Goal: Task Accomplishment & Management: Manage account settings

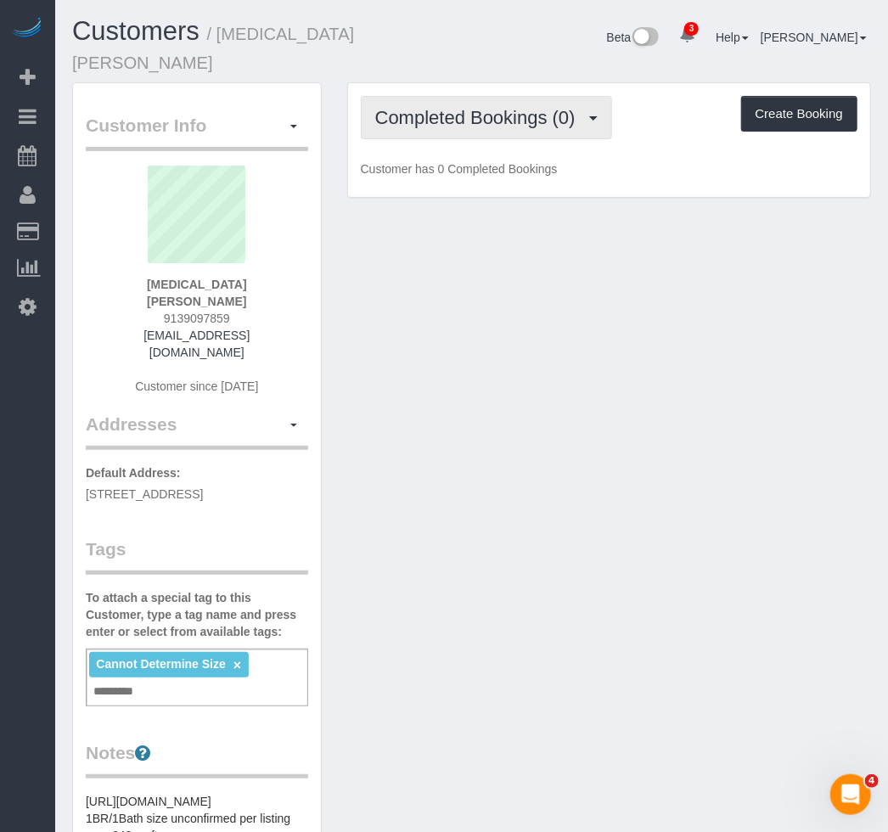
drag, startPoint x: 574, startPoint y: 85, endPoint x: 565, endPoint y: 93, distance: 11.4
click at [574, 96] on button "Completed Bookings (0)" at bounding box center [486, 117] width 251 height 43
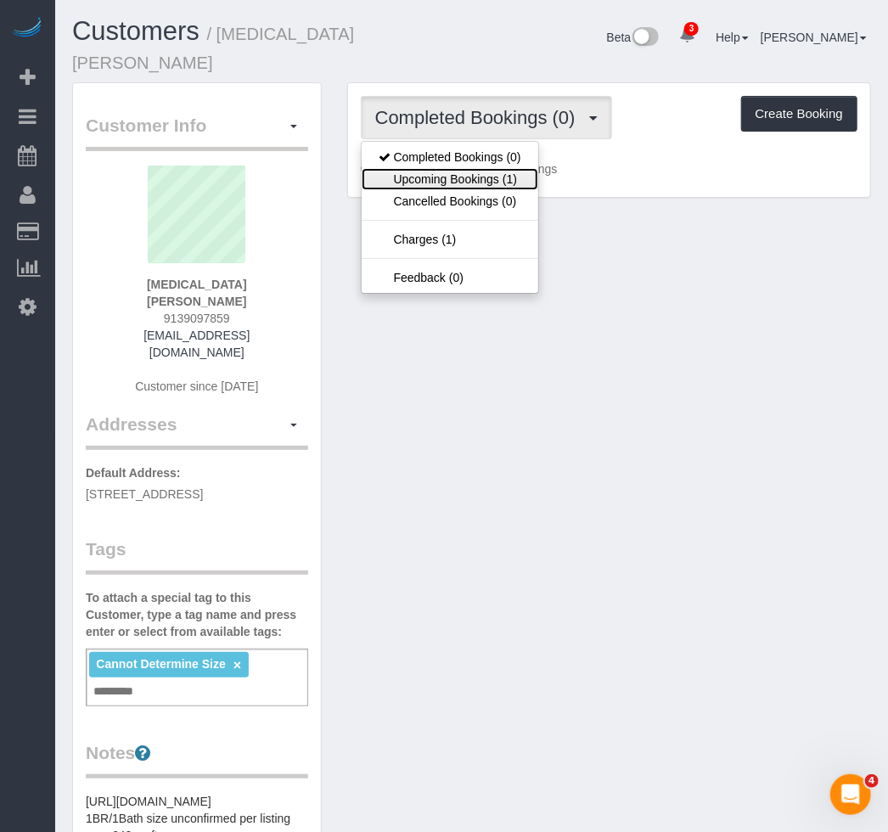
click at [511, 168] on link "Upcoming Bookings (1)" at bounding box center [450, 179] width 177 height 22
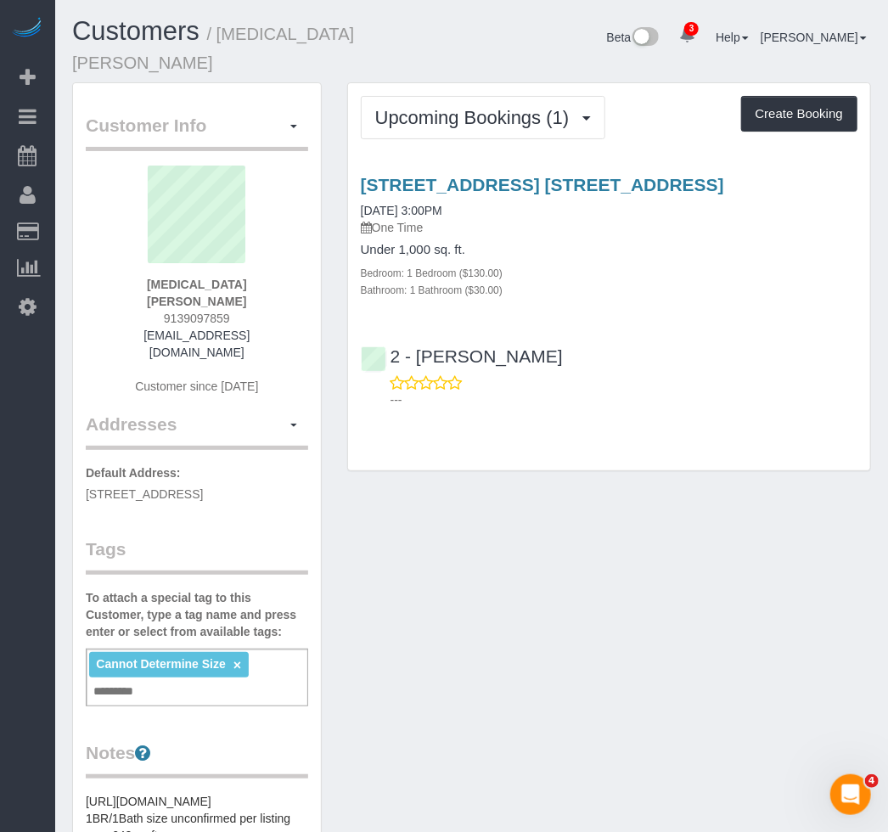
click at [314, 232] on div "Customer Info Edit Contact Info Send Message Email Preferences Special Sales Ta…" at bounding box center [197, 699] width 248 height 1232
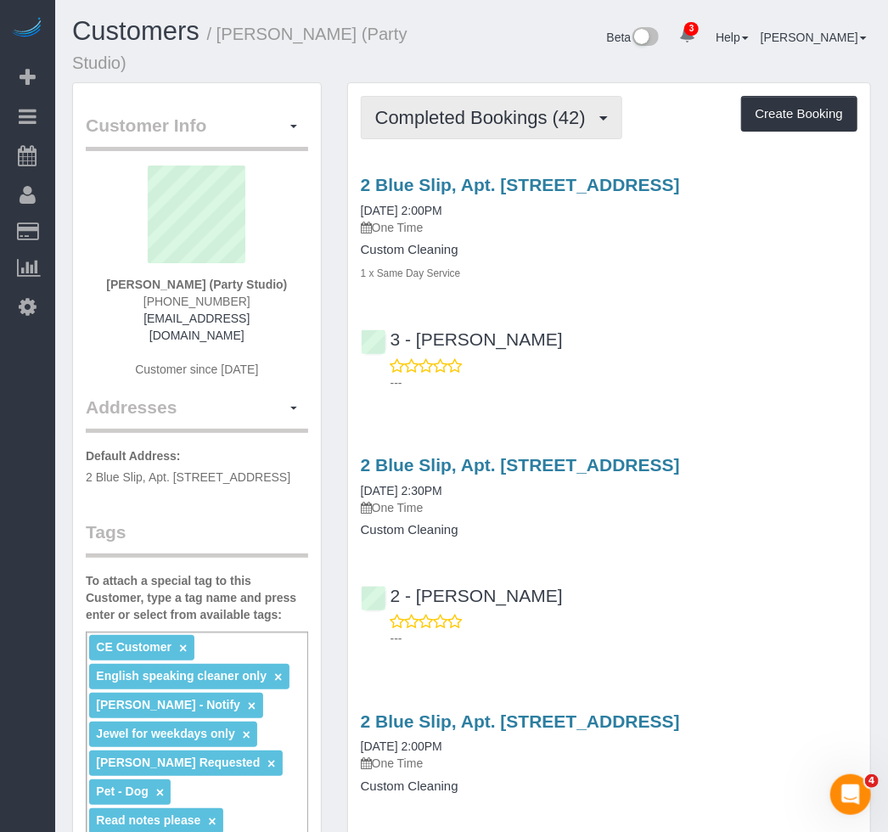
click at [429, 107] on span "Completed Bookings (42)" at bounding box center [484, 117] width 219 height 21
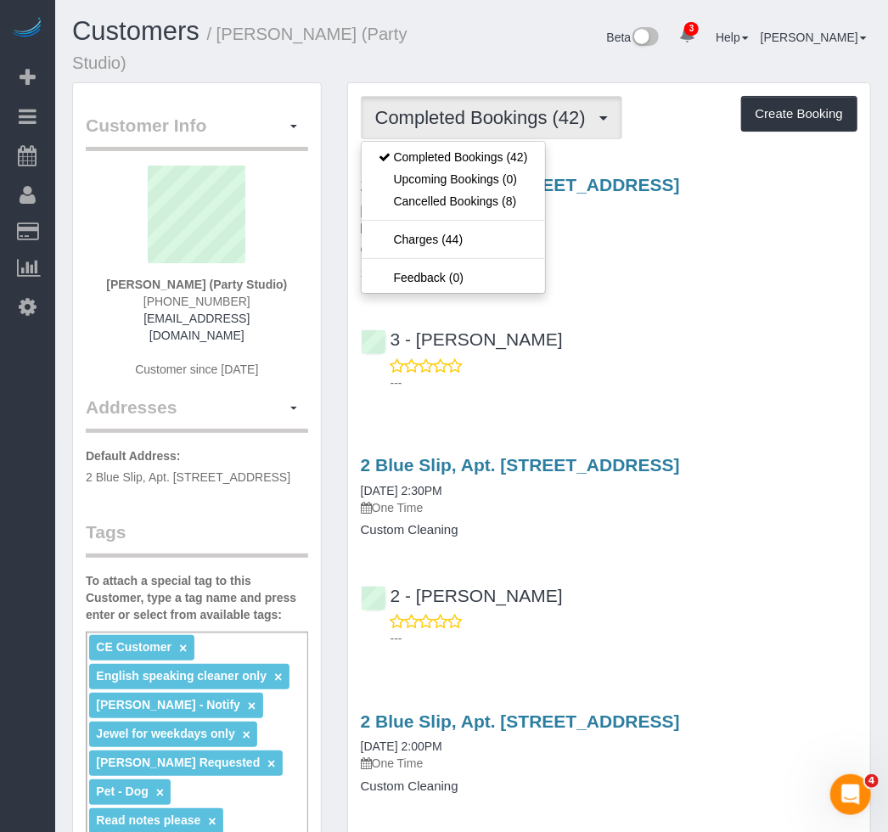
click at [757, 285] on div "2 Blue Slip, Apt. 35a, Brooklyn, NY 11222 08/02/2025 2:00PM One Time Custom Cle…" at bounding box center [609, 279] width 522 height 238
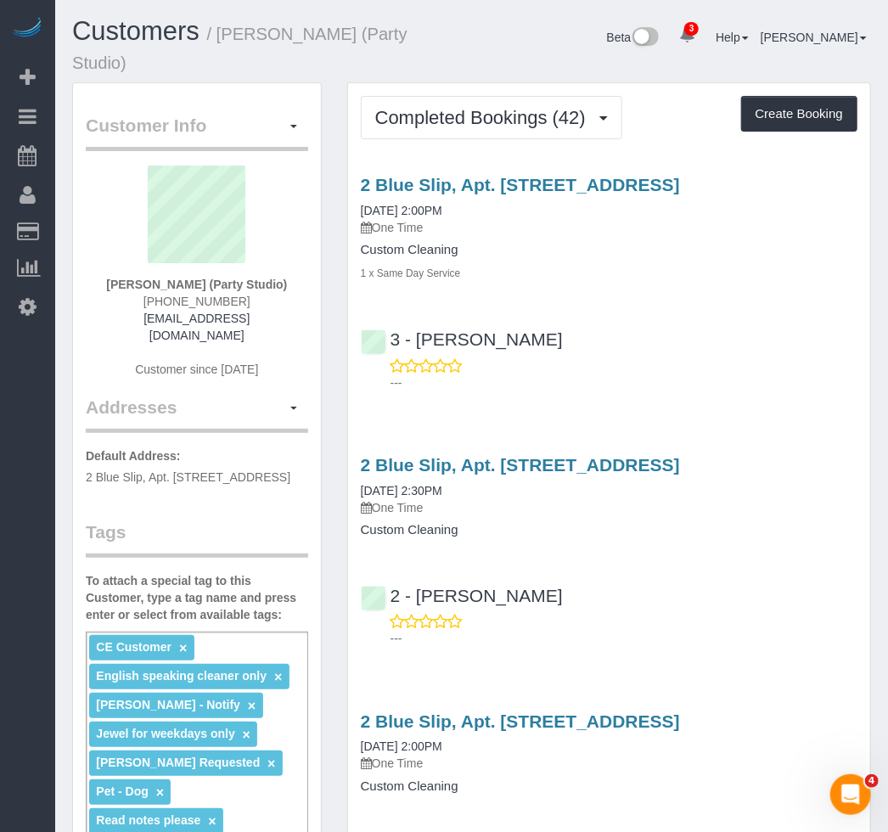
drag, startPoint x: 432, startPoint y: 33, endPoint x: 221, endPoint y: 33, distance: 211.4
click at [221, 33] on h1 "Customers / Jesse Pliner (Party Studio)" at bounding box center [265, 46] width 387 height 58
copy small "Jesse Pliner (Party Studio)"
drag, startPoint x: 721, startPoint y: 161, endPoint x: 335, endPoint y: 166, distance: 386.2
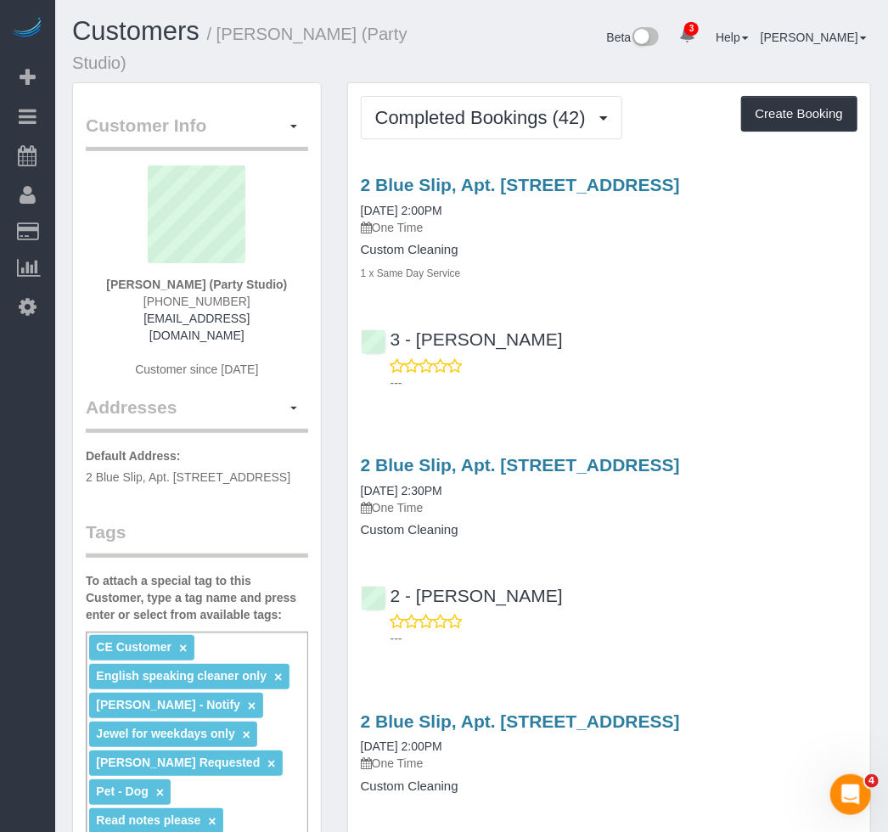
copy link "2 Blue Slip, Apt. 35a, Brooklyn, NY 11222"
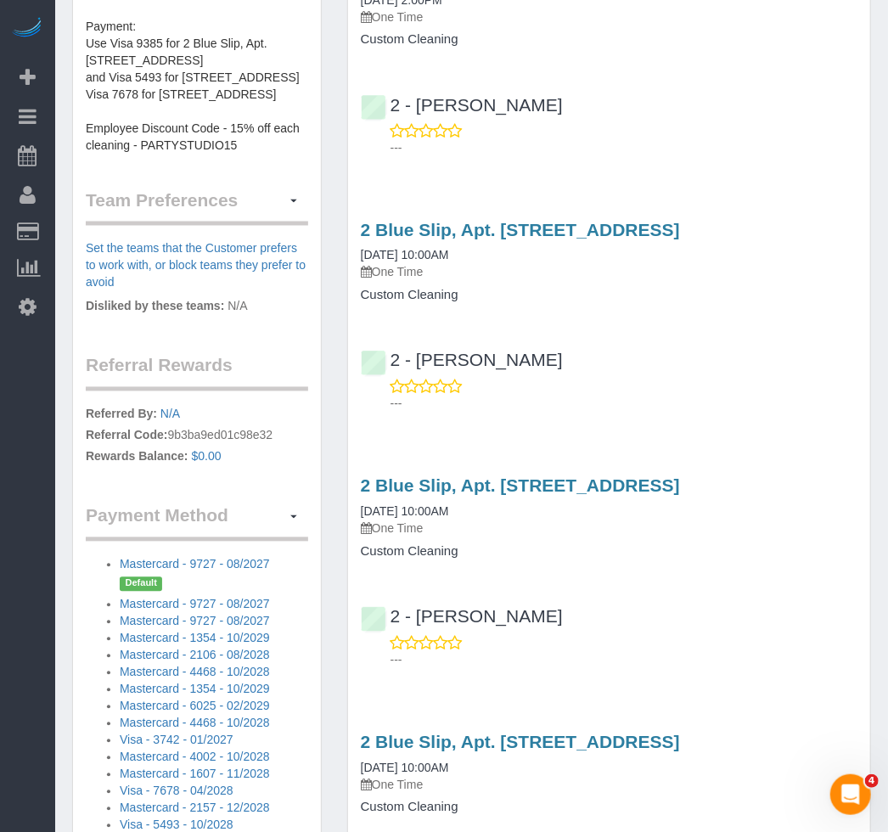
click at [611, 264] on p "One Time" at bounding box center [609, 272] width 497 height 17
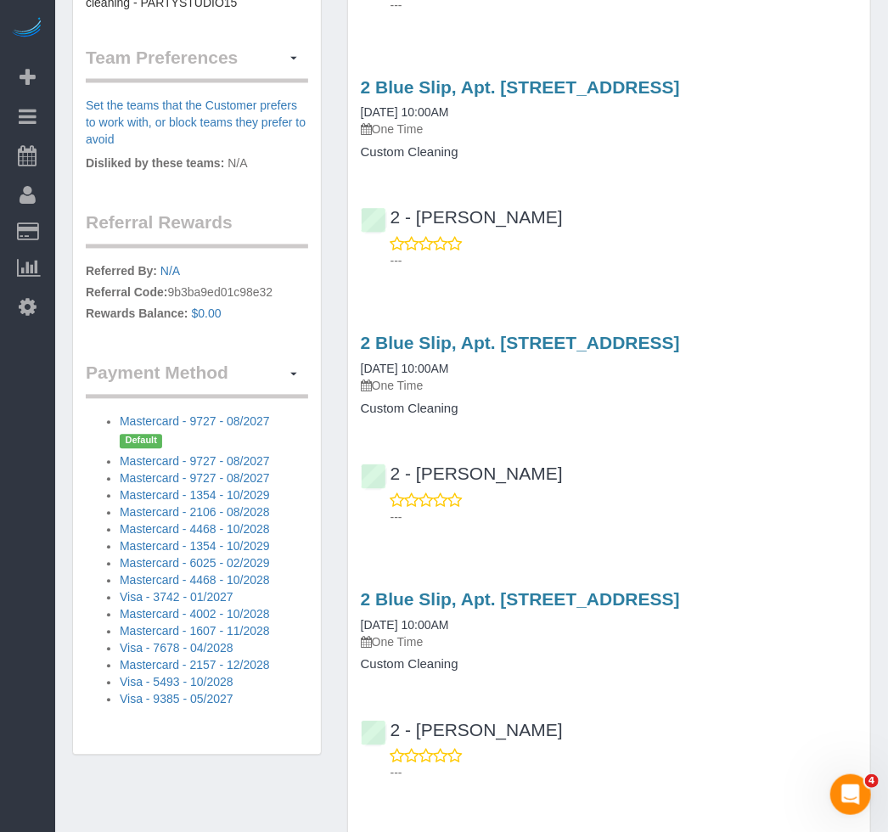
scroll to position [796, 0]
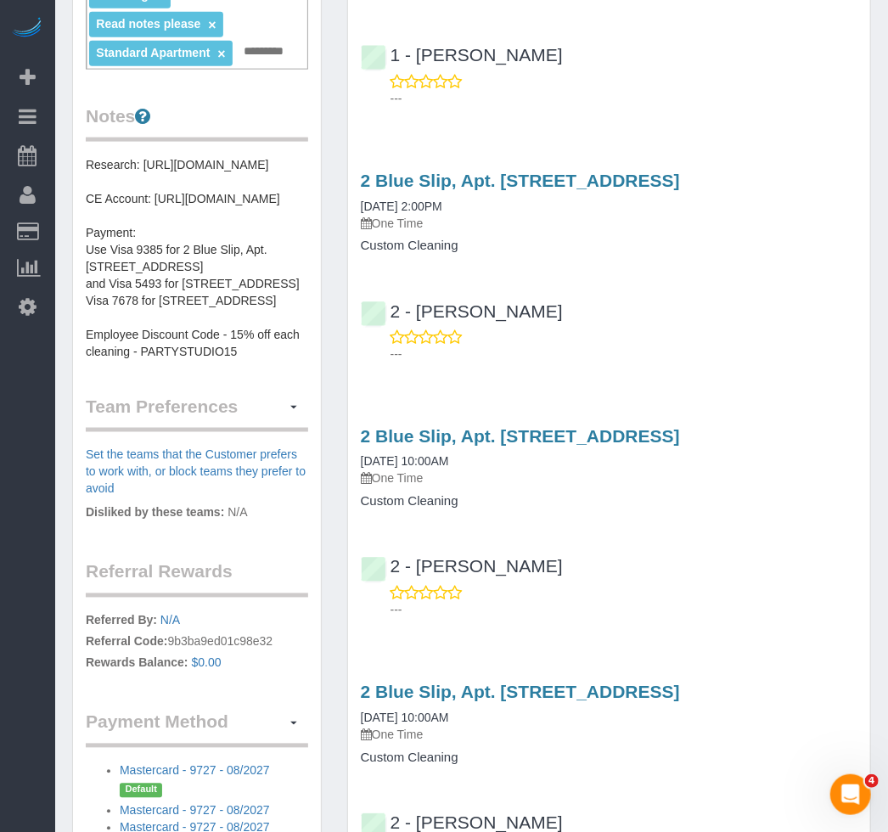
click at [649, 328] on div "---" at bounding box center [609, 345] width 497 height 34
click at [777, 245] on div "2 Blue Slip, Apt. 35a, Brooklyn, NY 11222 06/15/2025 2:00PM One Time Custom Cle…" at bounding box center [609, 263] width 522 height 214
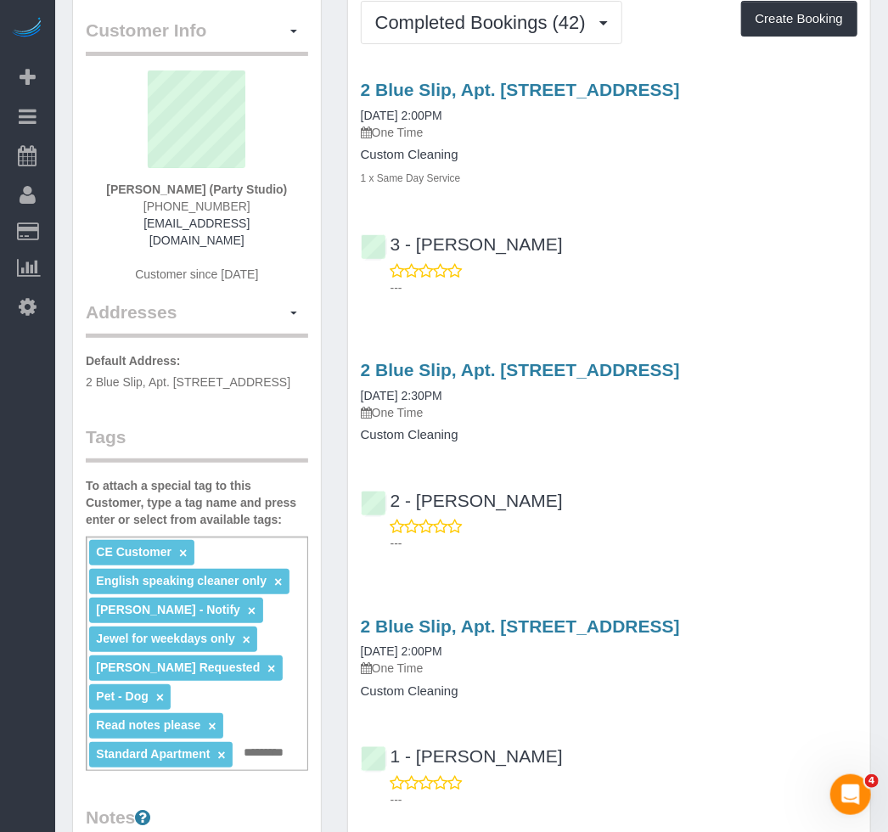
scroll to position [25, 0]
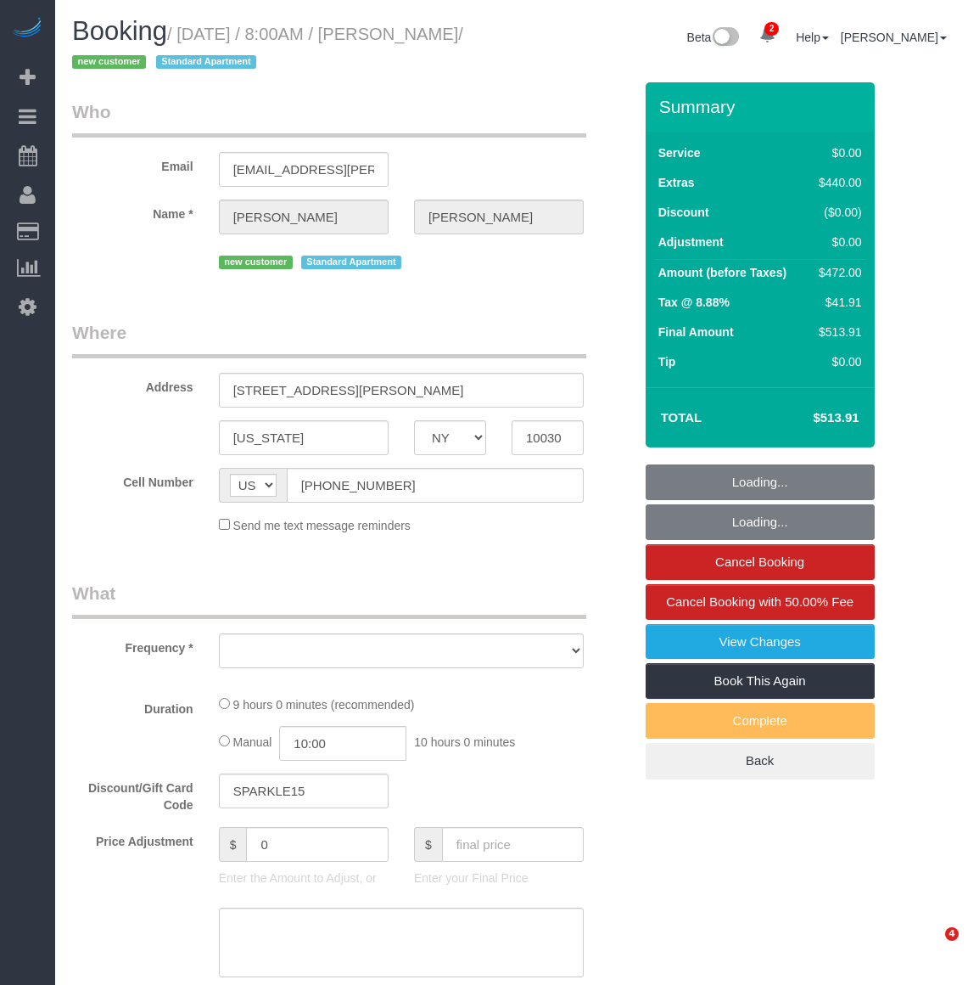
select select "NY"
select select "number:89"
select select "number:90"
select select "number:15"
select select "number:6"
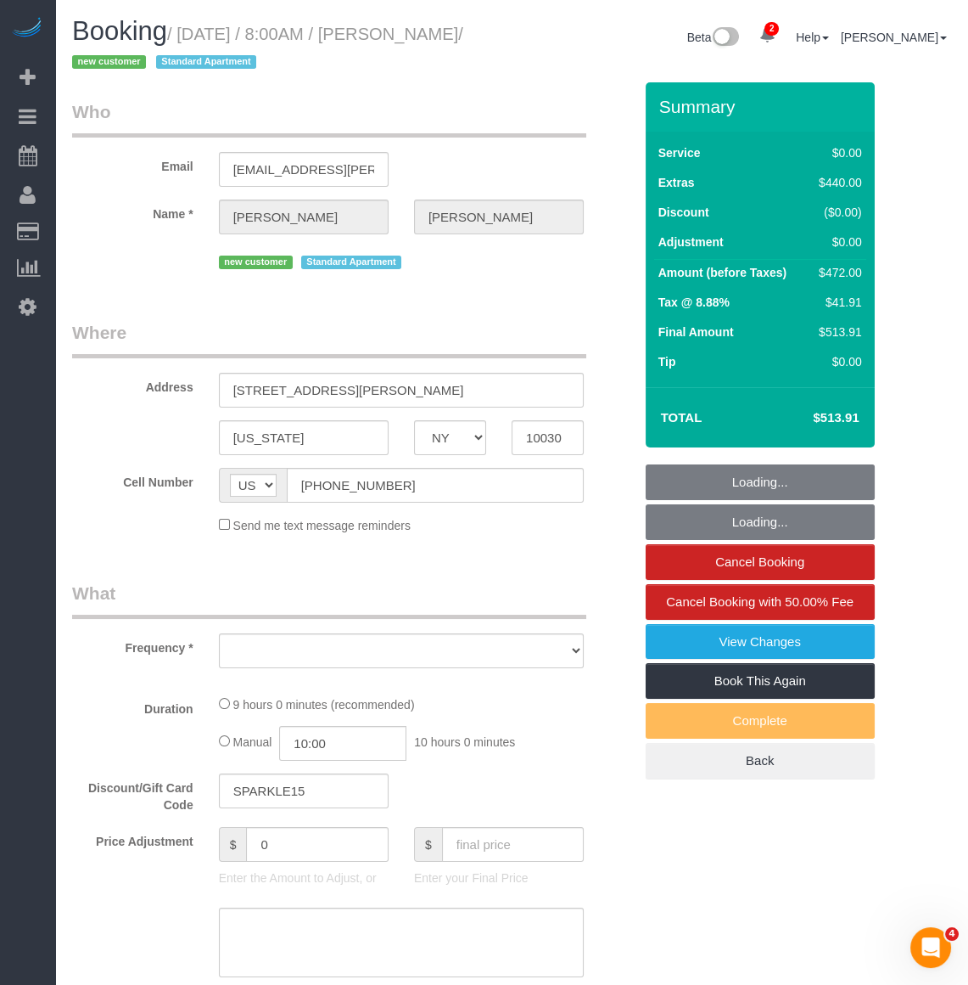
select select "string:stripe-pm_1RzMjD4VGloSiKo7AQhaJz1S"
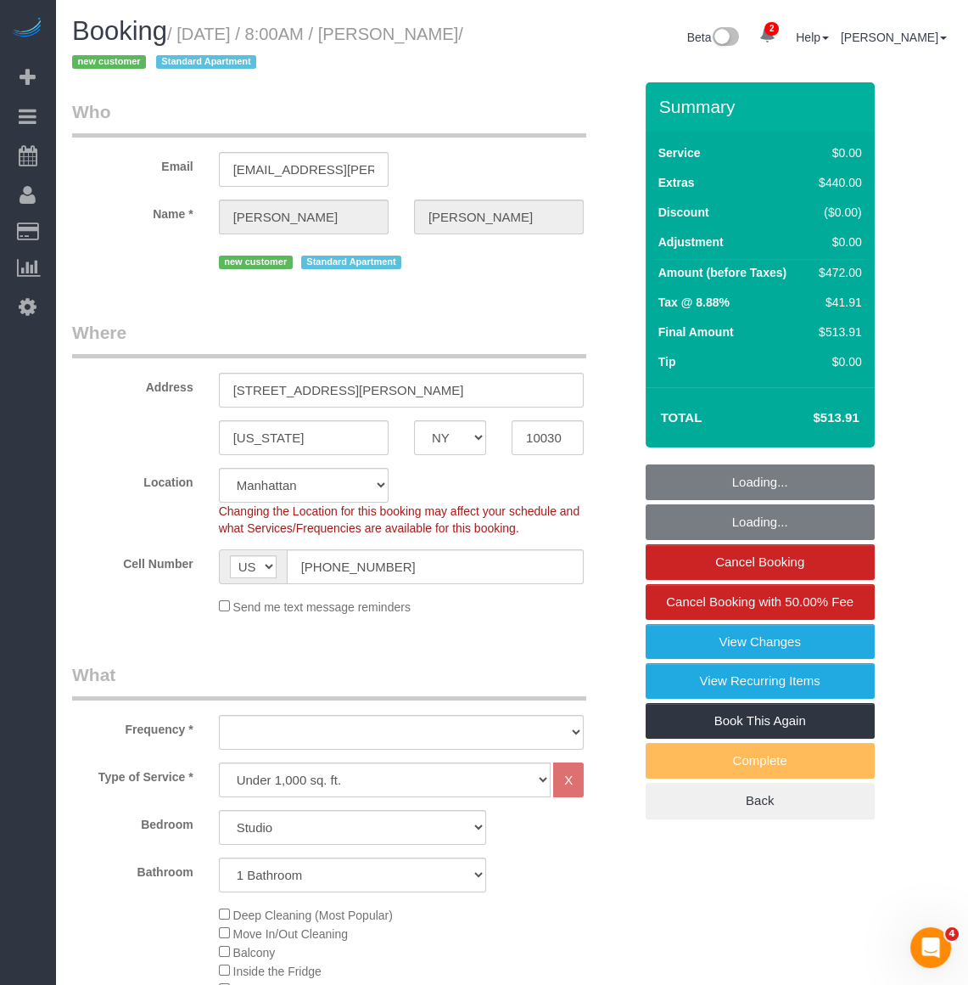
select select "object:902"
select select "spot1"
select select "object:1323"
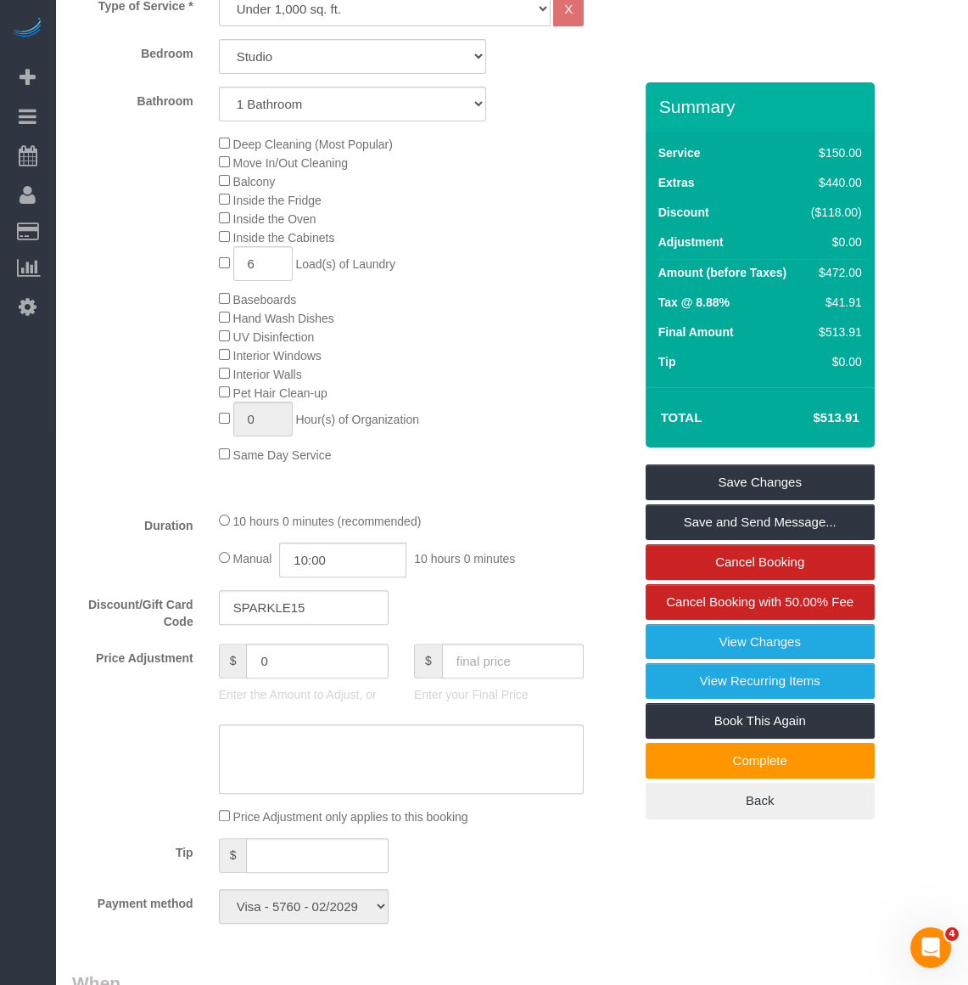
scroll to position [772, 0]
click at [679, 630] on link "View Changes" at bounding box center [760, 642] width 229 height 36
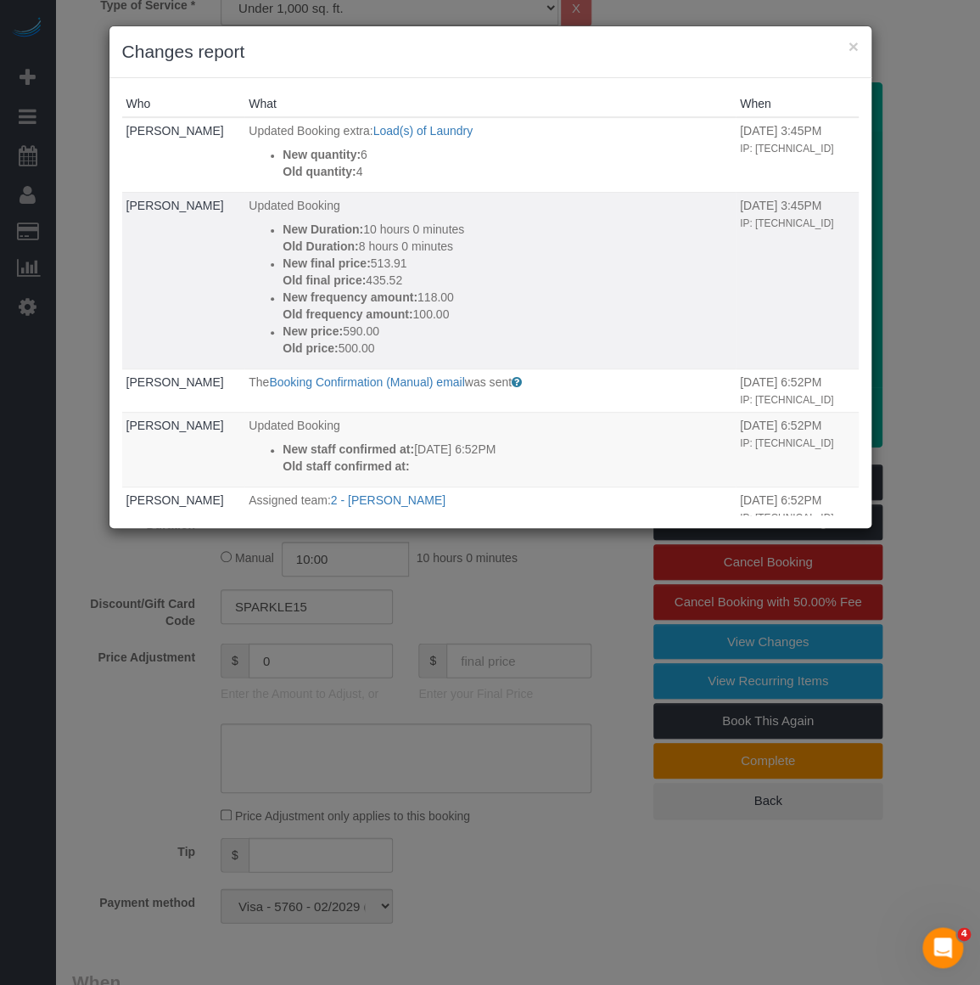
click at [564, 286] on div "New Duration: 10 hours 0 minutes Old Duration: 8 hours 0 minutes New final pric…" at bounding box center [507, 289] width 449 height 136
drag, startPoint x: 544, startPoint y: 63, endPoint x: 554, endPoint y: 57, distance: 11.8
click at [554, 57] on h3 "Changes report" at bounding box center [490, 51] width 737 height 25
click at [850, 50] on button "×" at bounding box center [853, 46] width 10 height 18
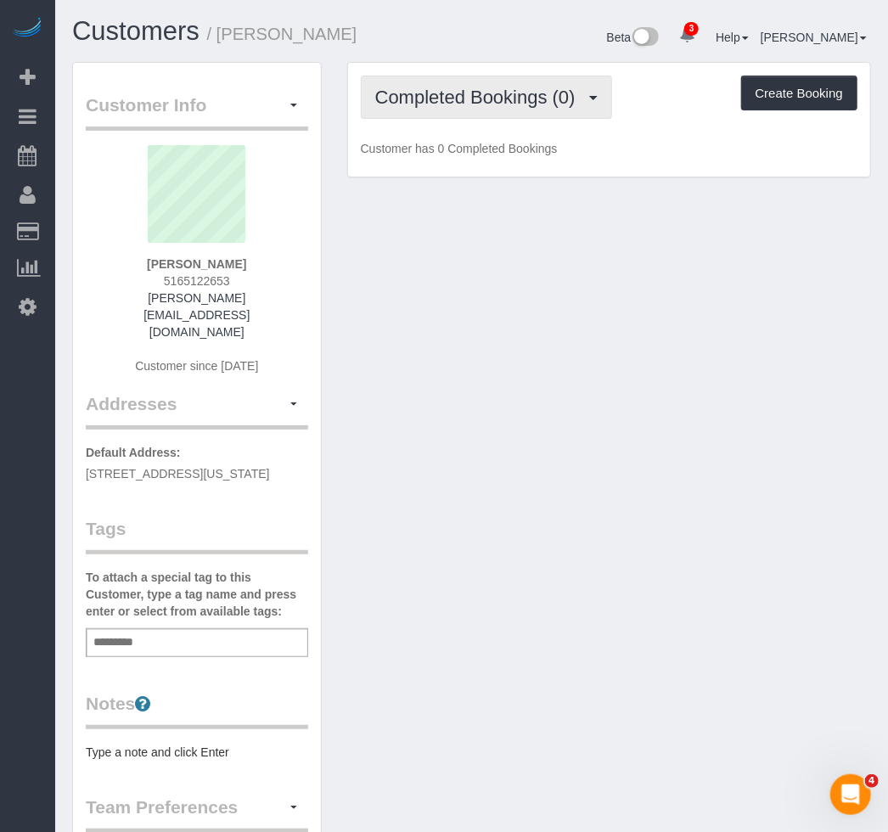
click at [373, 93] on button "Completed Bookings (0)" at bounding box center [486, 97] width 251 height 43
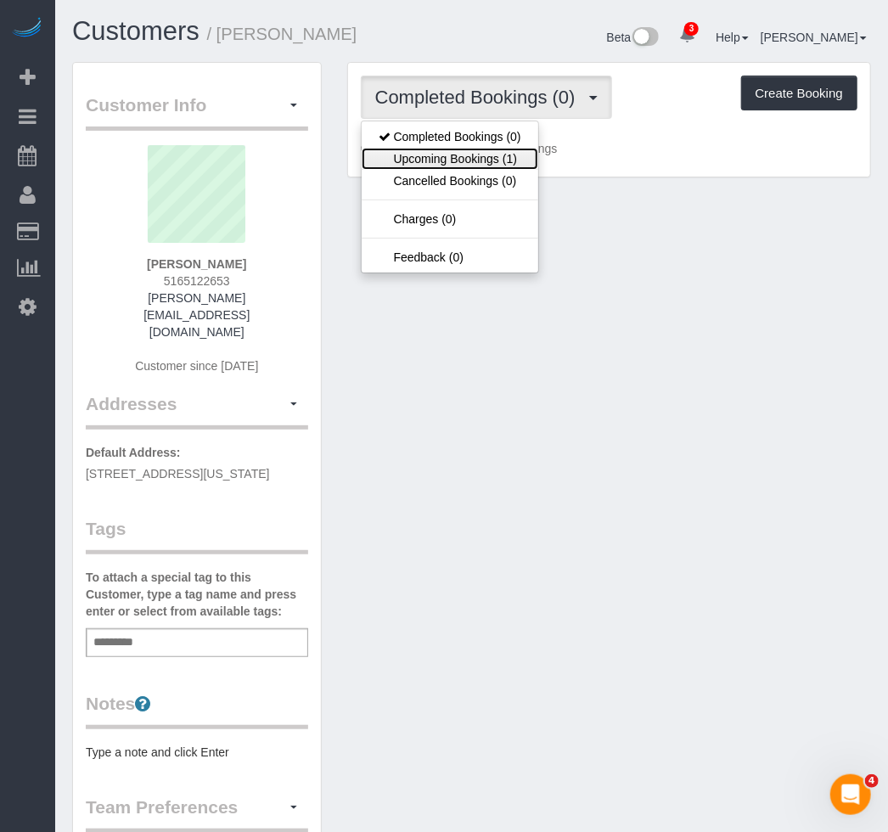
click at [435, 158] on link "Upcoming Bookings (1)" at bounding box center [450, 159] width 177 height 22
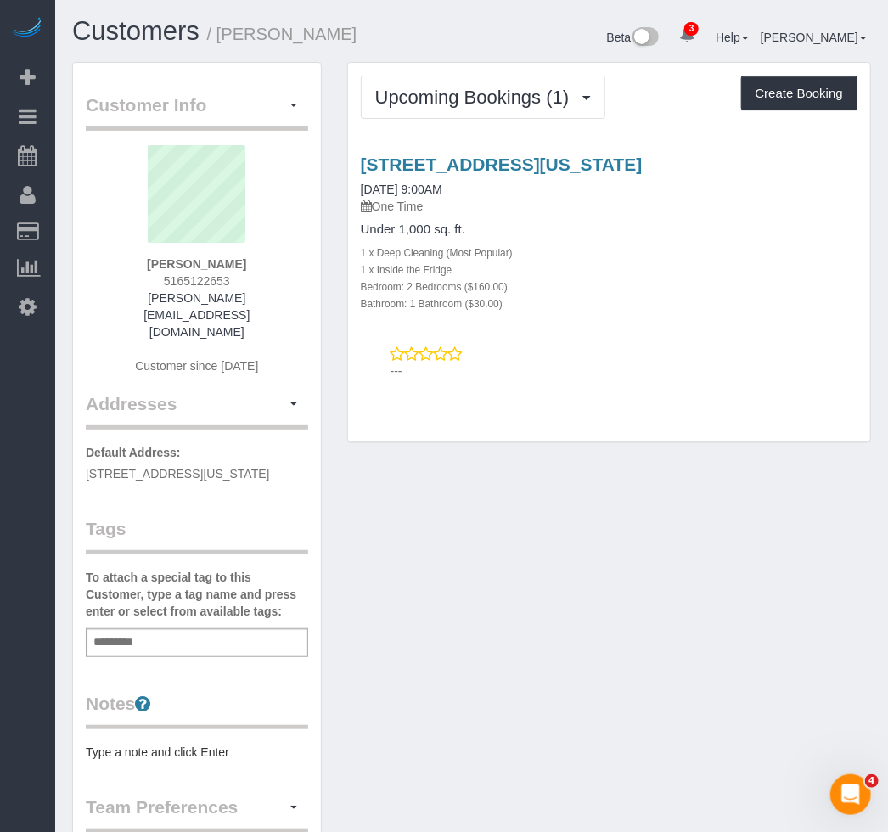
drag, startPoint x: 142, startPoint y: 452, endPoint x: 76, endPoint y: 426, distance: 70.5
click at [76, 426] on div "Customer Info Edit Contact Info Send Message Email Preferences Special Sales Ta…" at bounding box center [197, 648] width 248 height 1170
copy p "Default Address: 333 East 34th St, 10F, New York, NY 10016"
click at [144, 459] on p "Default Address: 333 East 34th St, 10F, New York, NY 10016" at bounding box center [197, 463] width 222 height 38
drag, startPoint x: 142, startPoint y: 458, endPoint x: 76, endPoint y: 445, distance: 67.6
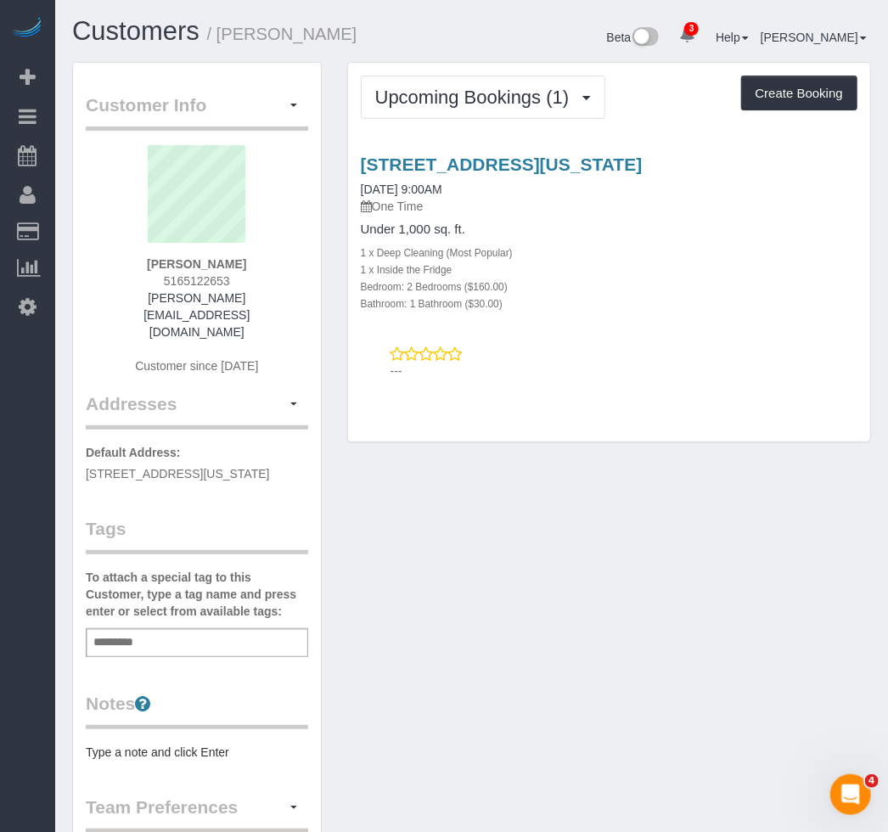
click at [76, 445] on div "Customer Info Edit Contact Info Send Message Email Preferences Special Sales Ta…" at bounding box center [197, 648] width 248 height 1170
copy span "333 East 34th St, 10F, New York, NY 10016"
click at [153, 744] on pre "Type a note and click Enter" at bounding box center [197, 752] width 222 height 17
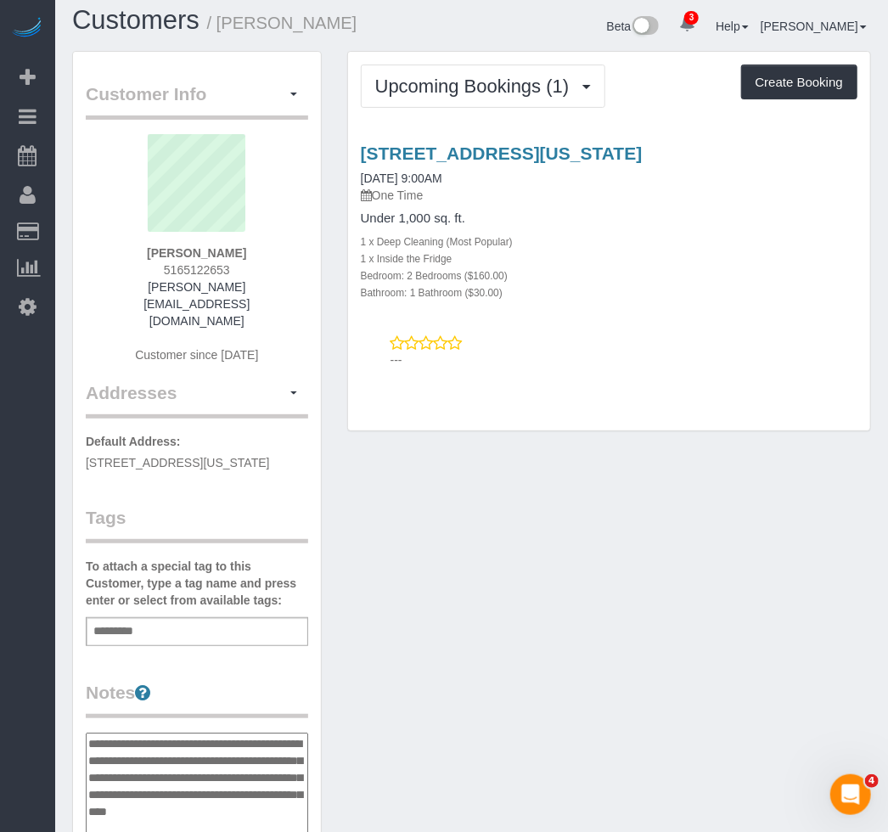
scroll to position [28, 0]
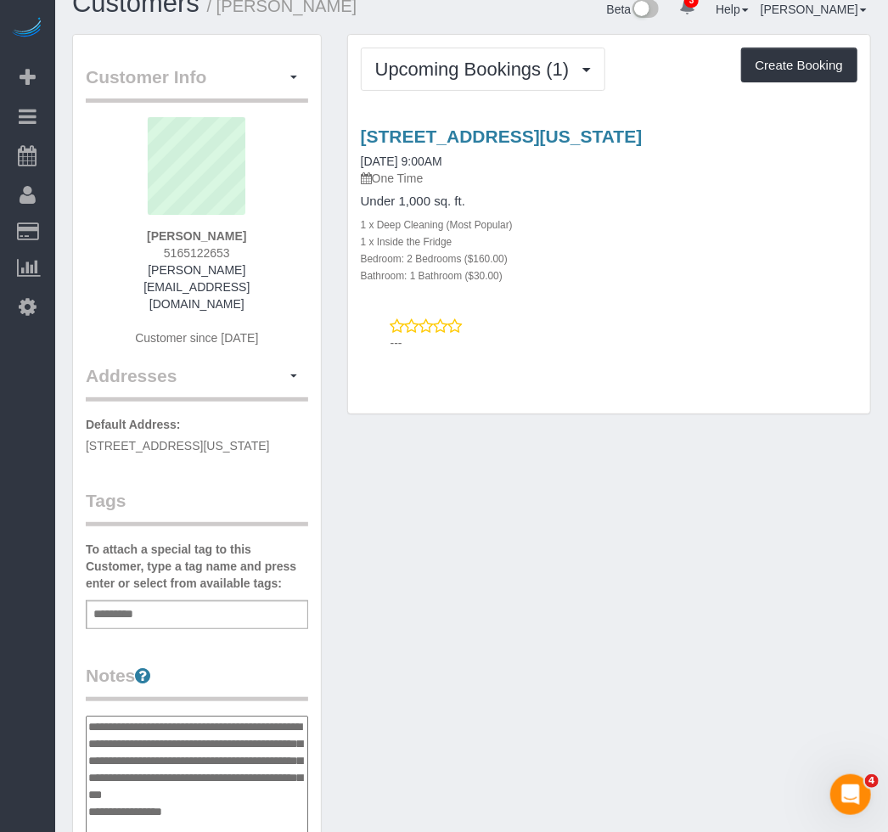
type textarea "**********"
click at [158, 600] on div "Add a tag" at bounding box center [197, 614] width 222 height 29
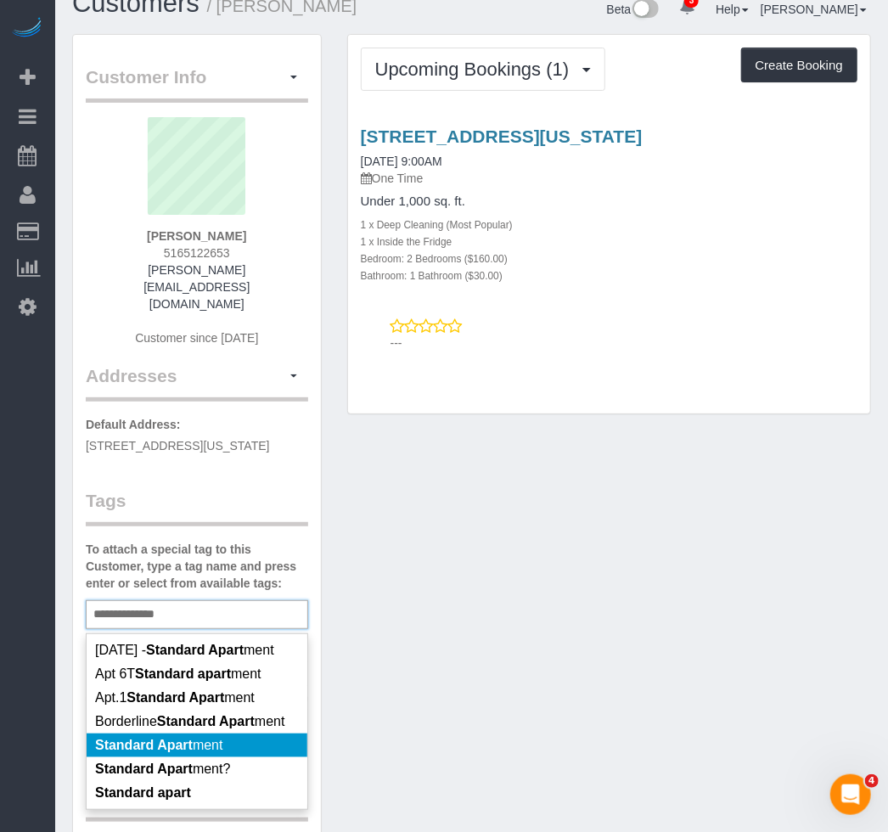
type input "**********"
click at [155, 738] on em "Standard Apart" at bounding box center [144, 745] width 98 height 14
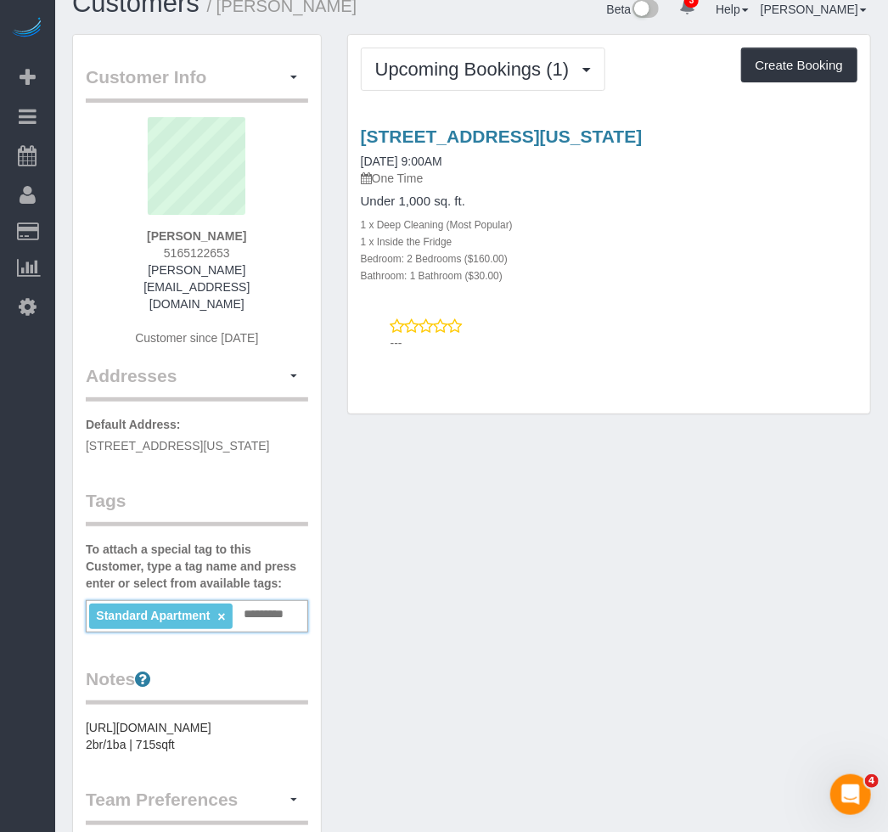
click at [568, 637] on div "Customer Info Edit Contact Info Send Message Email Preferences Special Sales Ta…" at bounding box center [471, 638] width 824 height 1209
click at [292, 85] on button "button" at bounding box center [293, 78] width 29 height 26
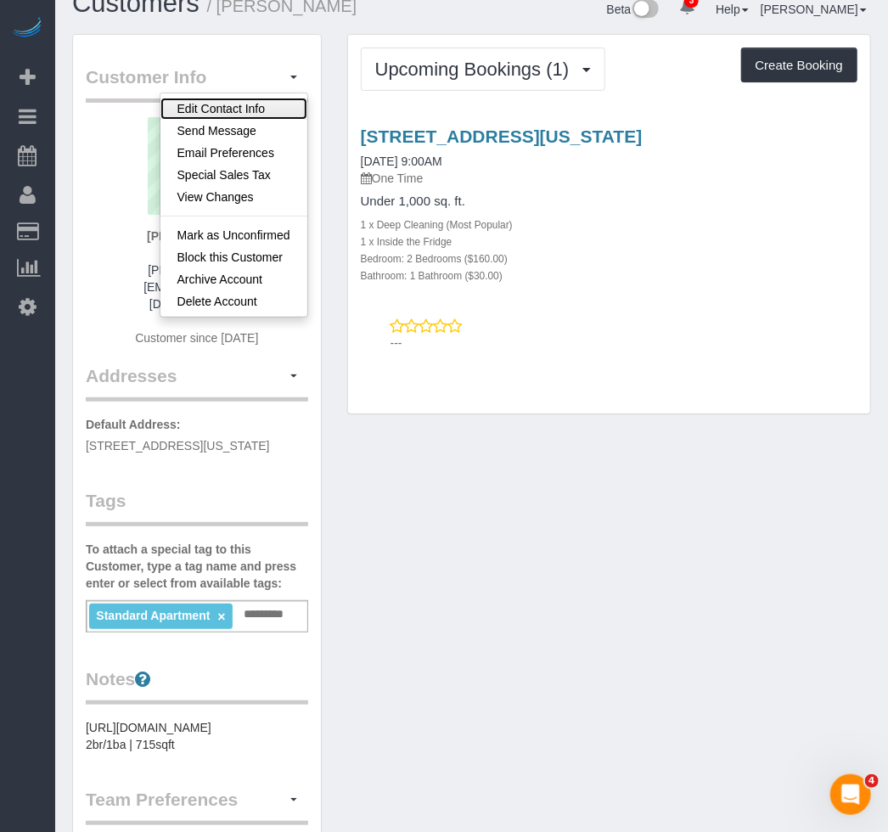
click at [271, 101] on link "Edit Contact Info" at bounding box center [233, 109] width 147 height 22
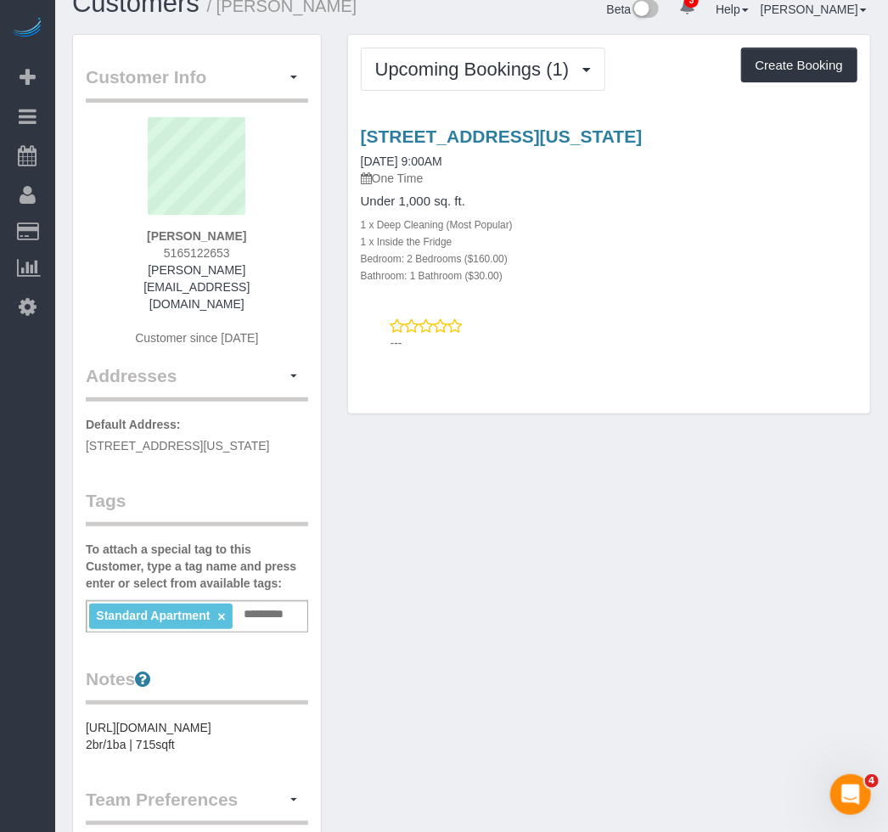
select select "NY"
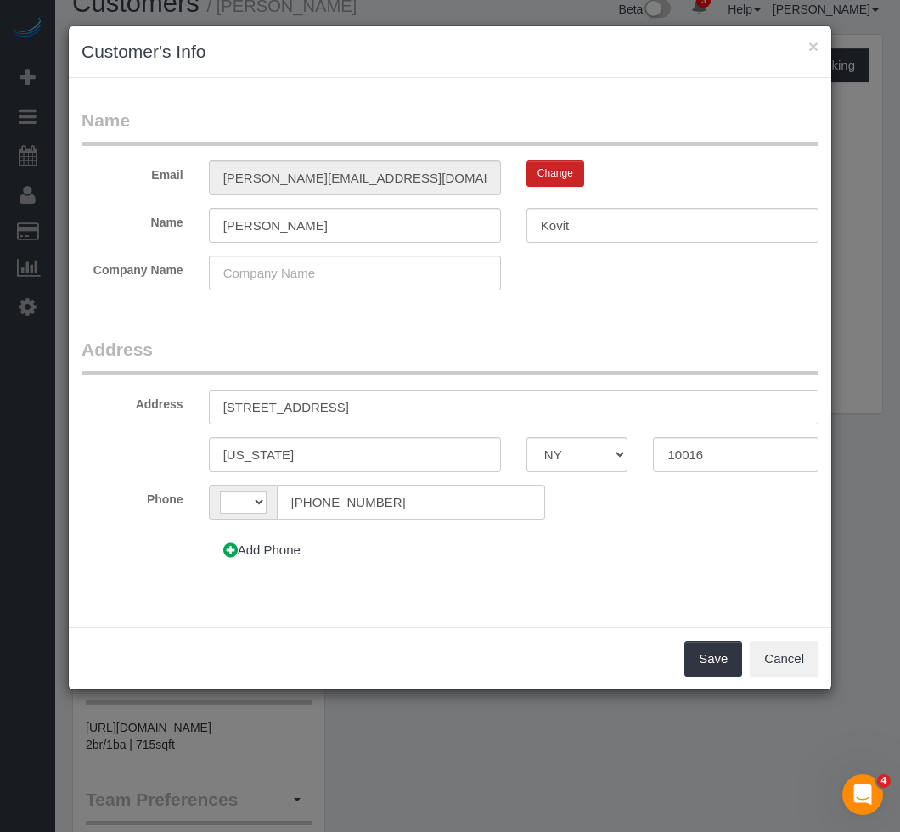
select select "string:US"
click at [317, 398] on input "333 East 34th St, 10F" at bounding box center [513, 407] width 609 height 35
click at [351, 416] on input "333 East 34th Street, 10F" at bounding box center [513, 407] width 609 height 35
click at [348, 411] on input "333 East 34th Street, 10F" at bounding box center [513, 407] width 609 height 35
type input "333 East 34th Street, Apt. 10F"
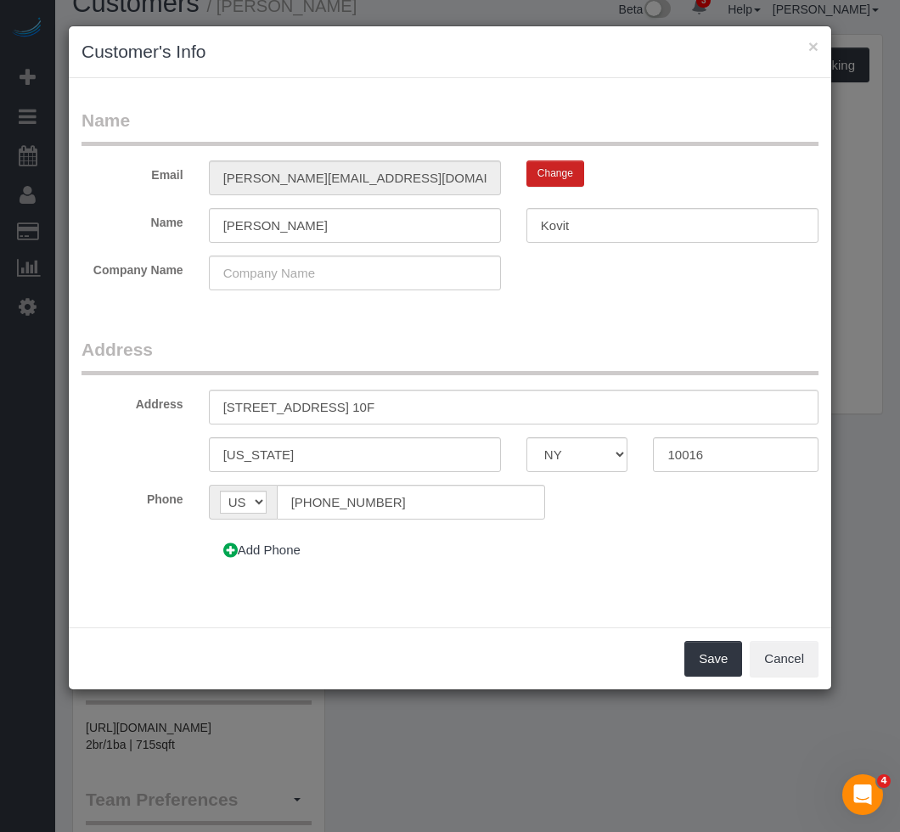
click at [410, 546] on div "Add Phone" at bounding box center [386, 550] width 381 height 36
click at [700, 646] on button "Save" at bounding box center [713, 659] width 58 height 36
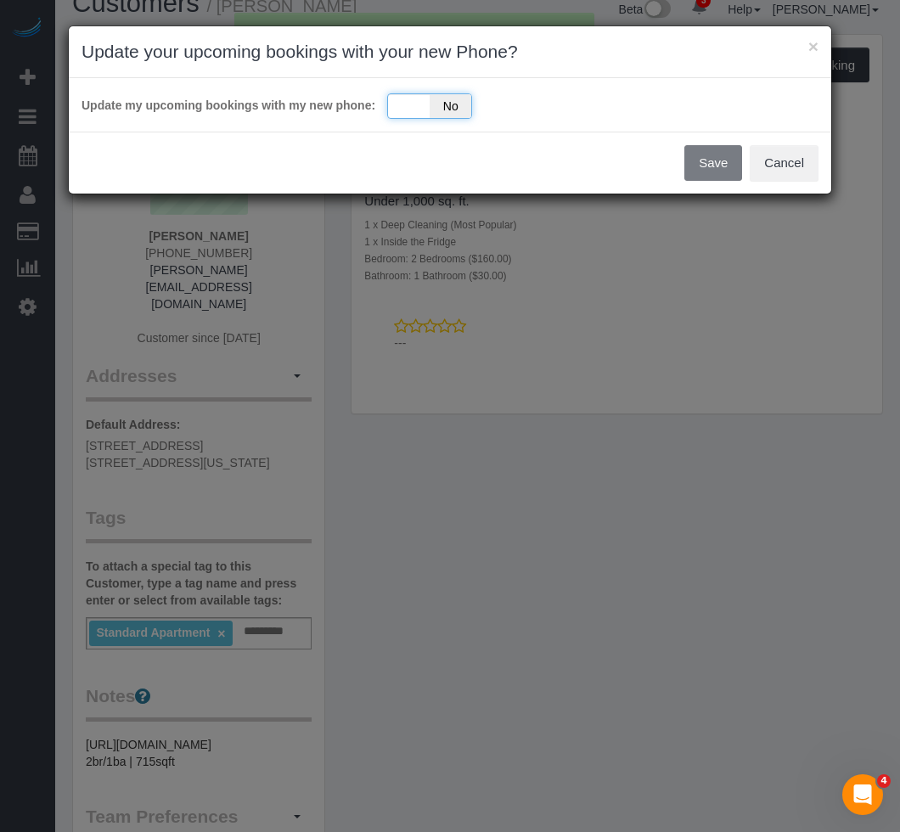
click at [446, 116] on span "No" at bounding box center [450, 106] width 42 height 24
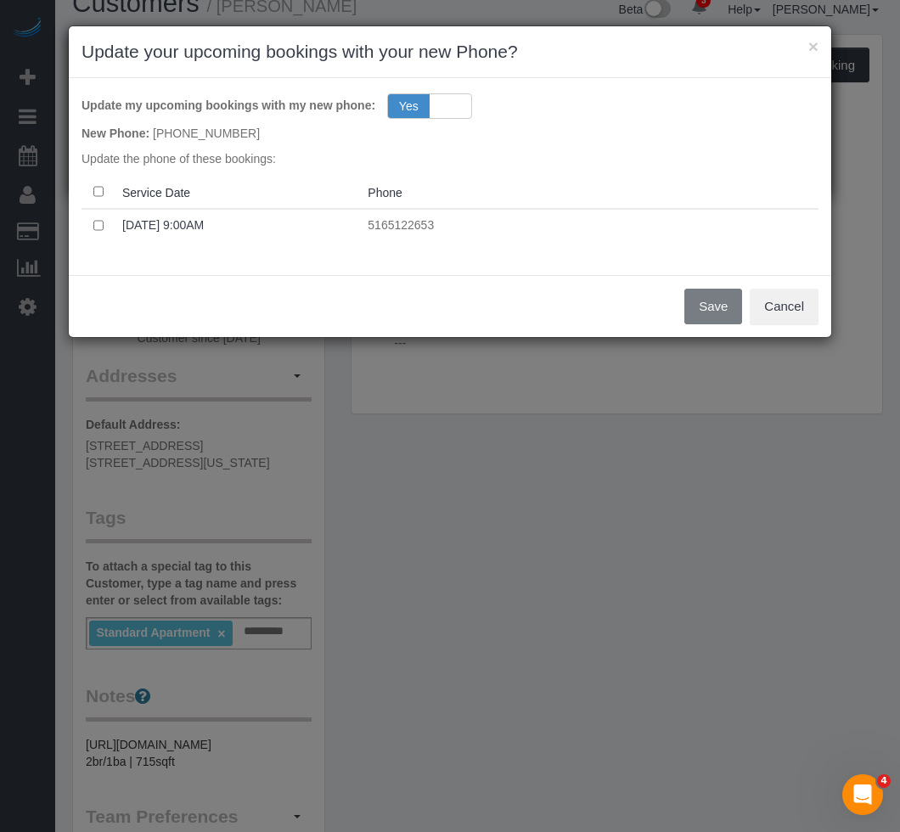
click at [99, 184] on th at bounding box center [98, 192] width 34 height 33
click at [98, 198] on th at bounding box center [98, 192] width 34 height 33
click at [714, 323] on button "Save" at bounding box center [713, 307] width 58 height 36
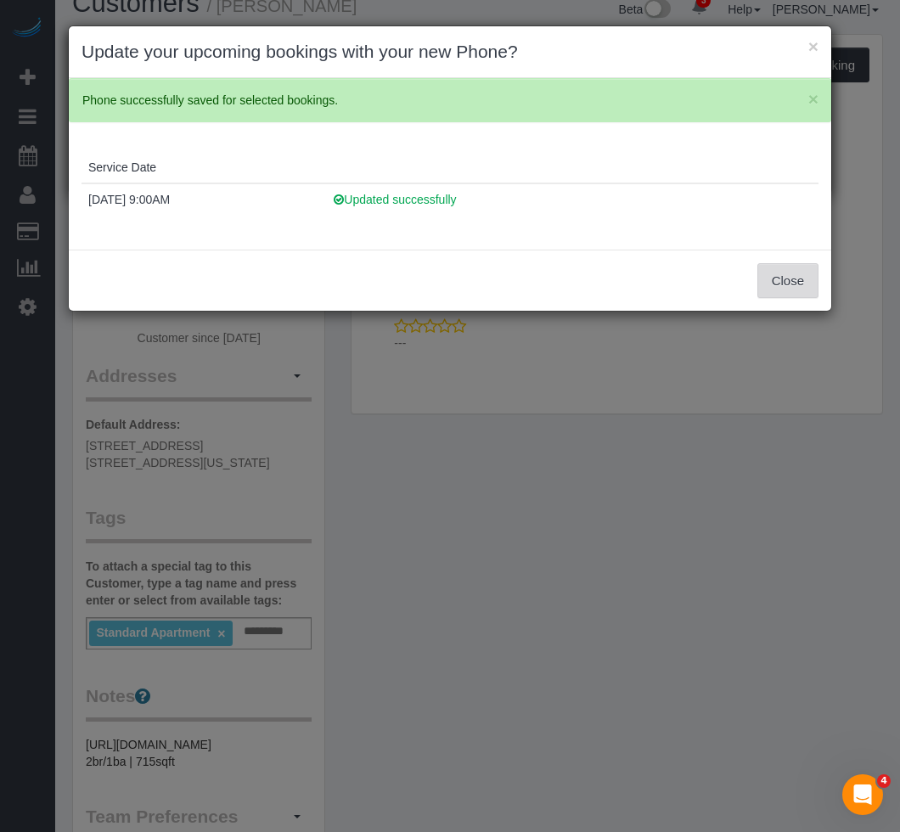
click at [759, 293] on button "Close" at bounding box center [787, 281] width 61 height 36
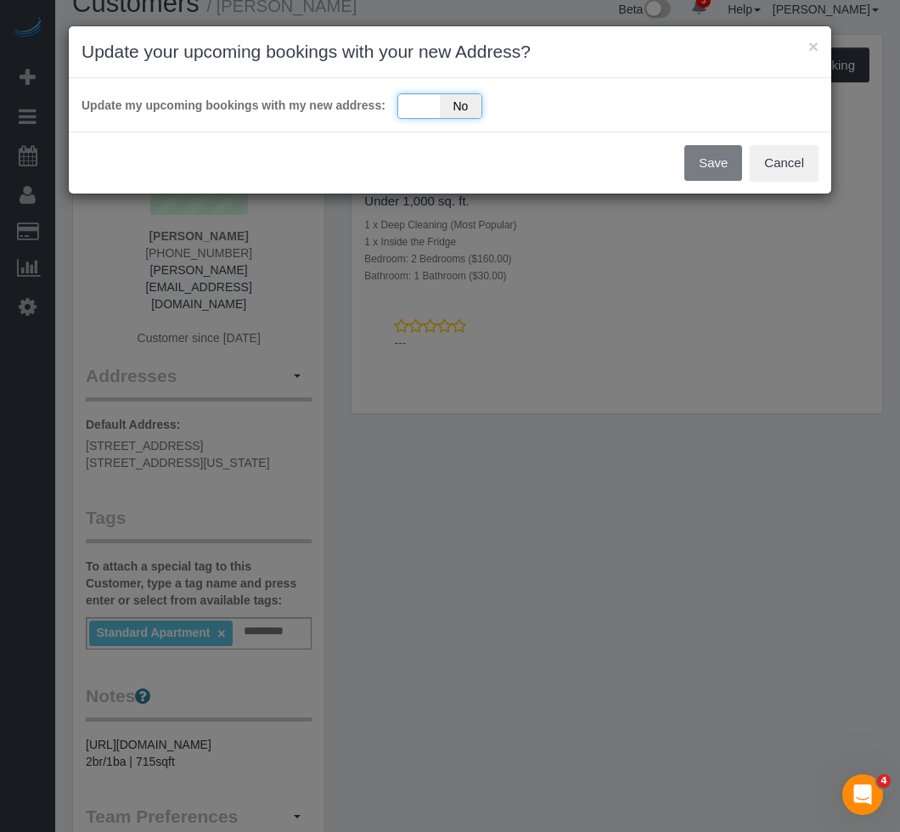
click at [421, 111] on div "Yes No" at bounding box center [439, 105] width 85 height 25
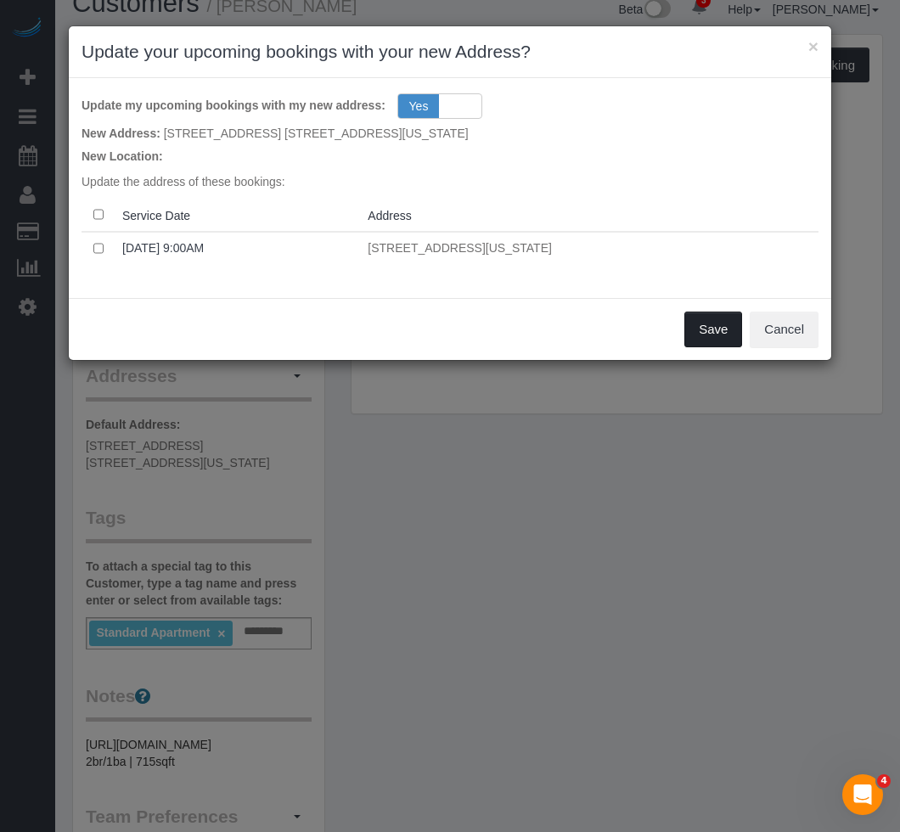
click at [718, 334] on button "Save" at bounding box center [713, 330] width 58 height 36
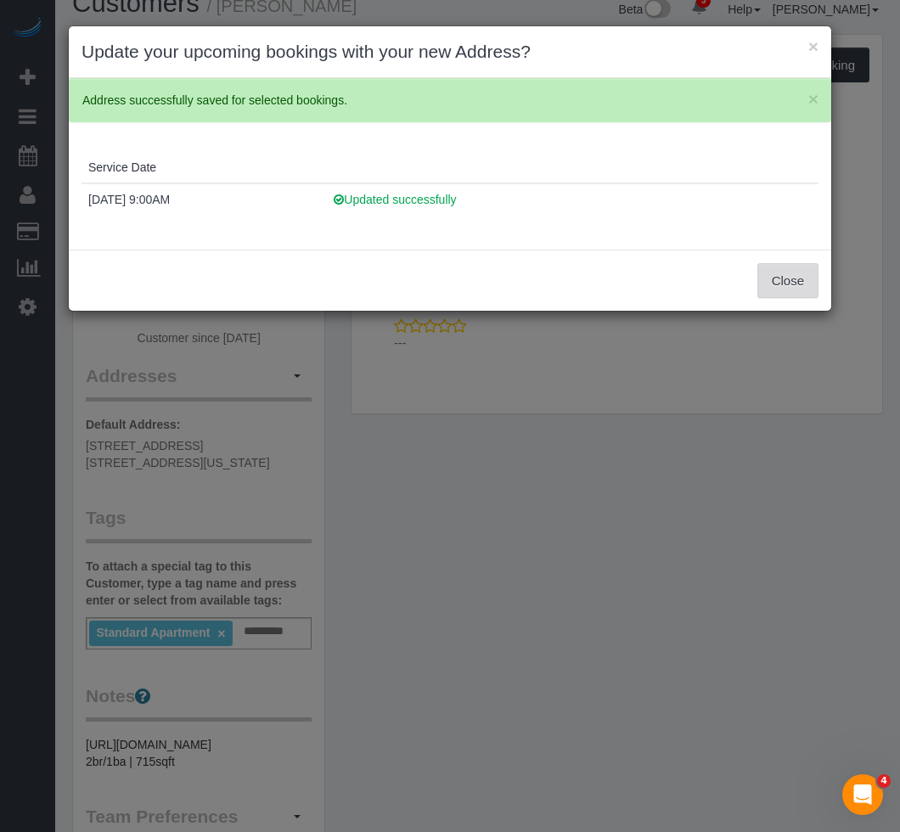
click at [763, 286] on button "Close" at bounding box center [787, 281] width 61 height 36
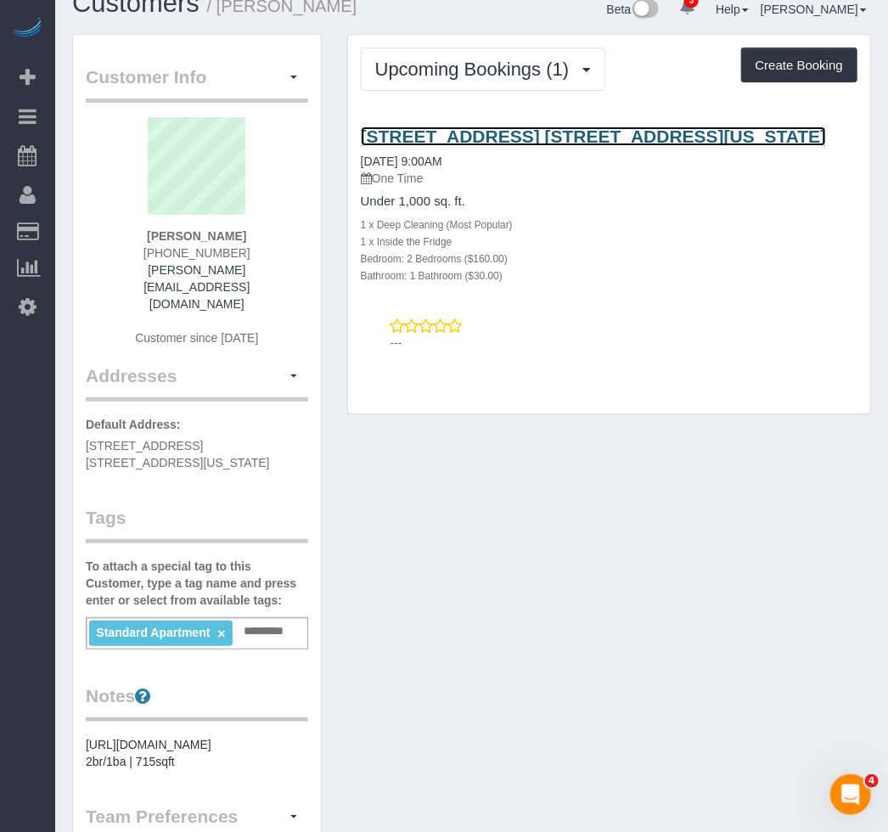
click at [554, 144] on link "333 East 34th Street, Apt. 10f, New York, NY 10016" at bounding box center [594, 136] width 466 height 20
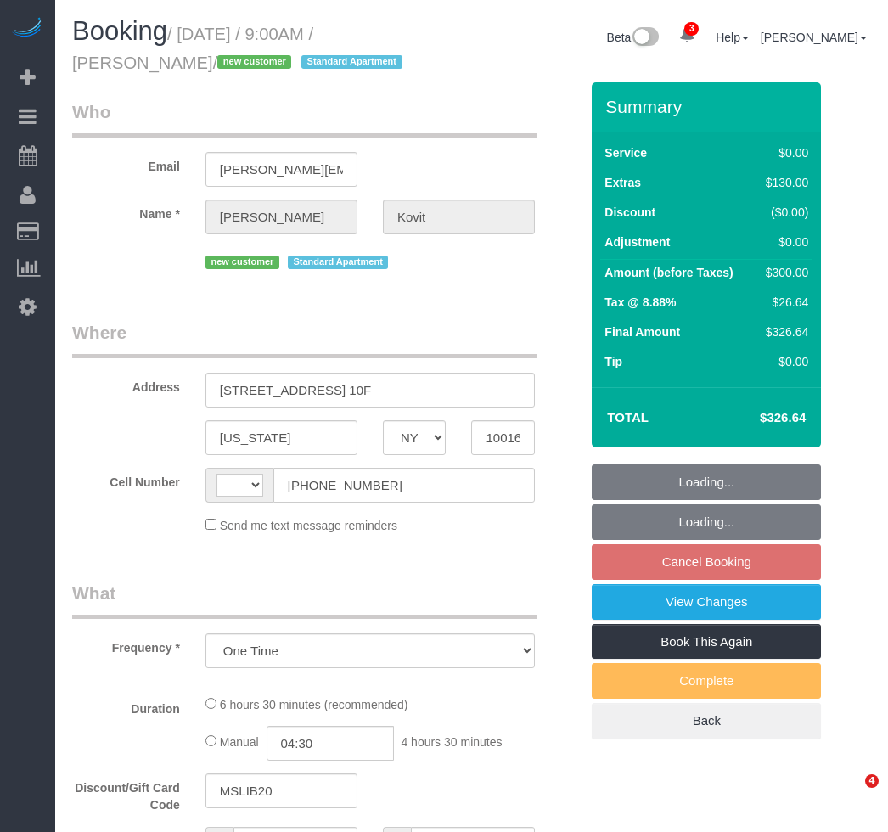
select select "NY"
select select "number:89"
select select "number:72"
select select "number:15"
select select "number:7"
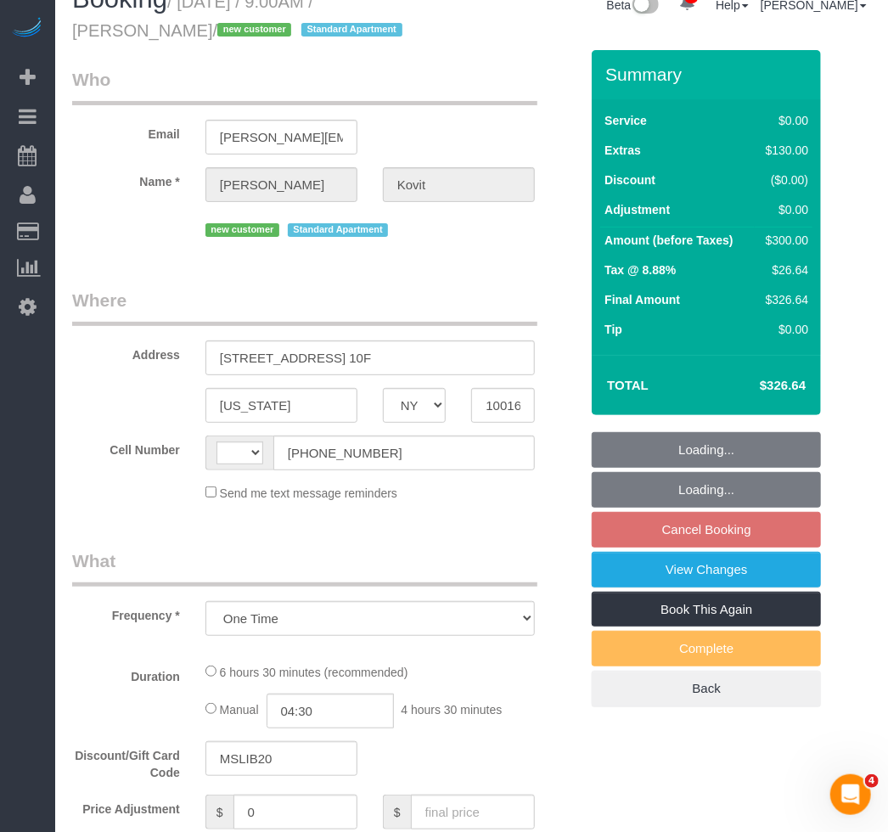
select select "string:US"
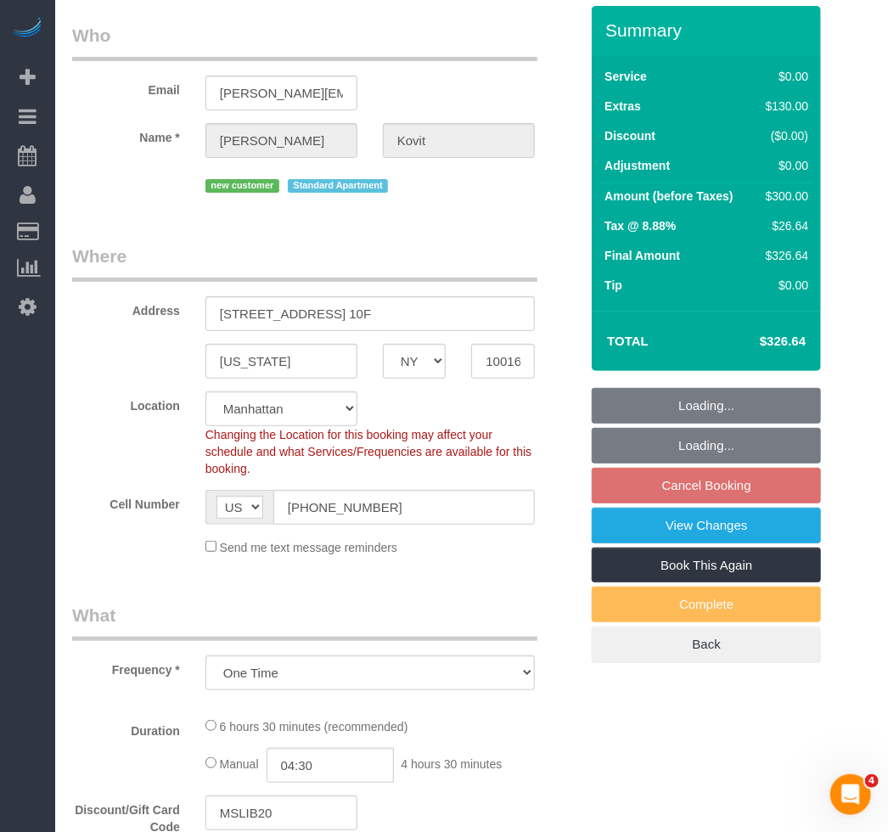
select select "spot2"
select select "object:1315"
select select "string:stripe-pm_1RzeZv4VGloSiKo7d8ARvdQf"
select select "2"
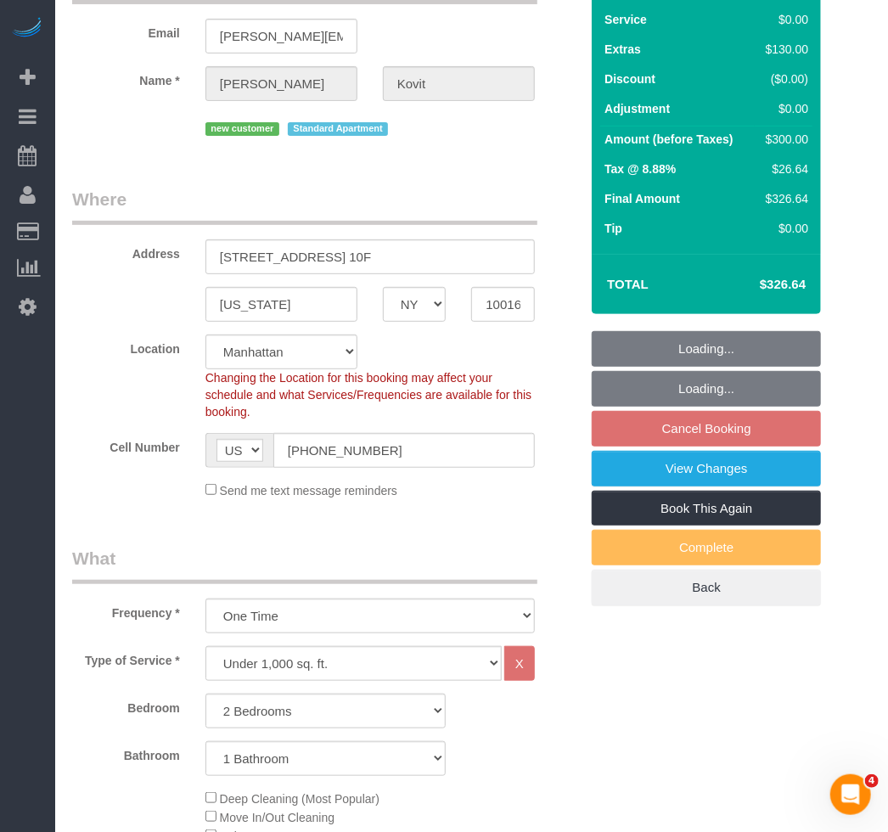
select select "2"
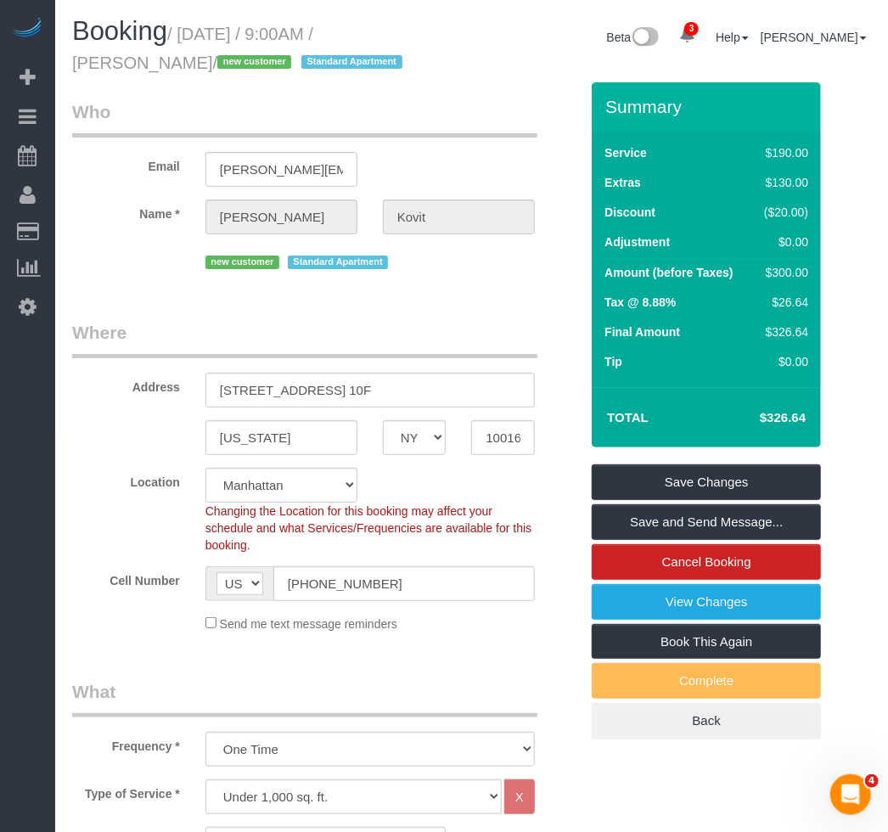
drag, startPoint x: 396, startPoint y: 34, endPoint x: 108, endPoint y: 75, distance: 291.5
click at [108, 75] on div "Booking / August 29, 2025 / 9:00AM / Brianna Kovit / new customer Standard Apar…" at bounding box center [265, 49] width 413 height 65
copy small "Brianna Kovit"
click at [668, 510] on link "Save and Send Message..." at bounding box center [706, 522] width 229 height 36
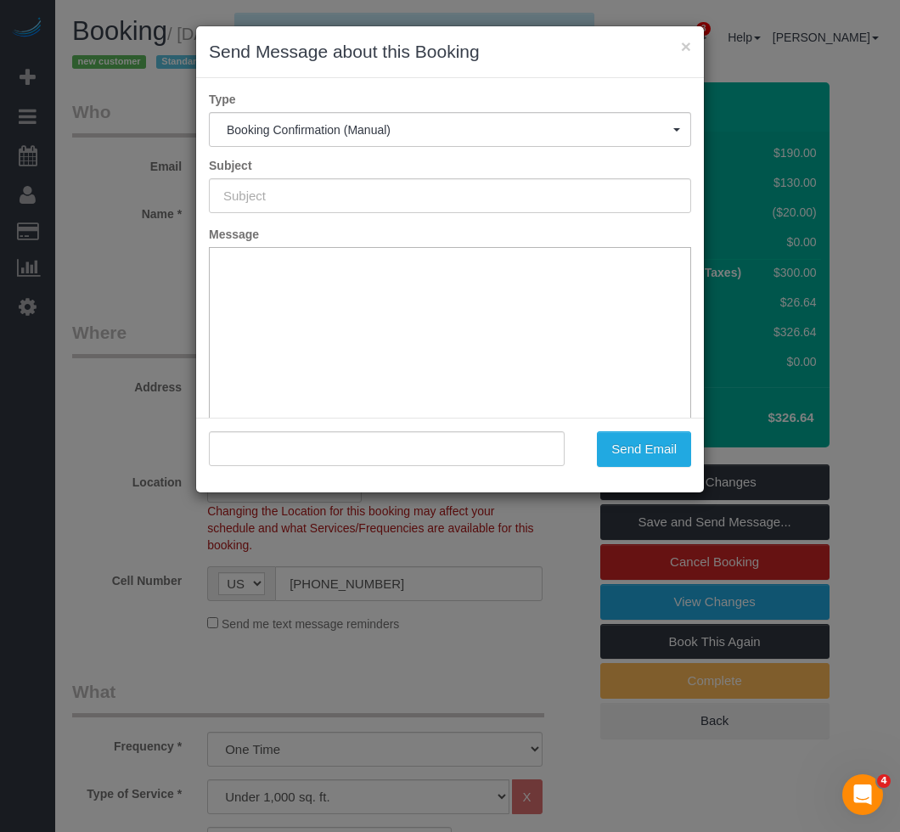
type input "Cleaning Confirmed for 08/29/2025 at 9:00am"
type input ""Brianna Kovit" <briannakovit@gmail.com>"
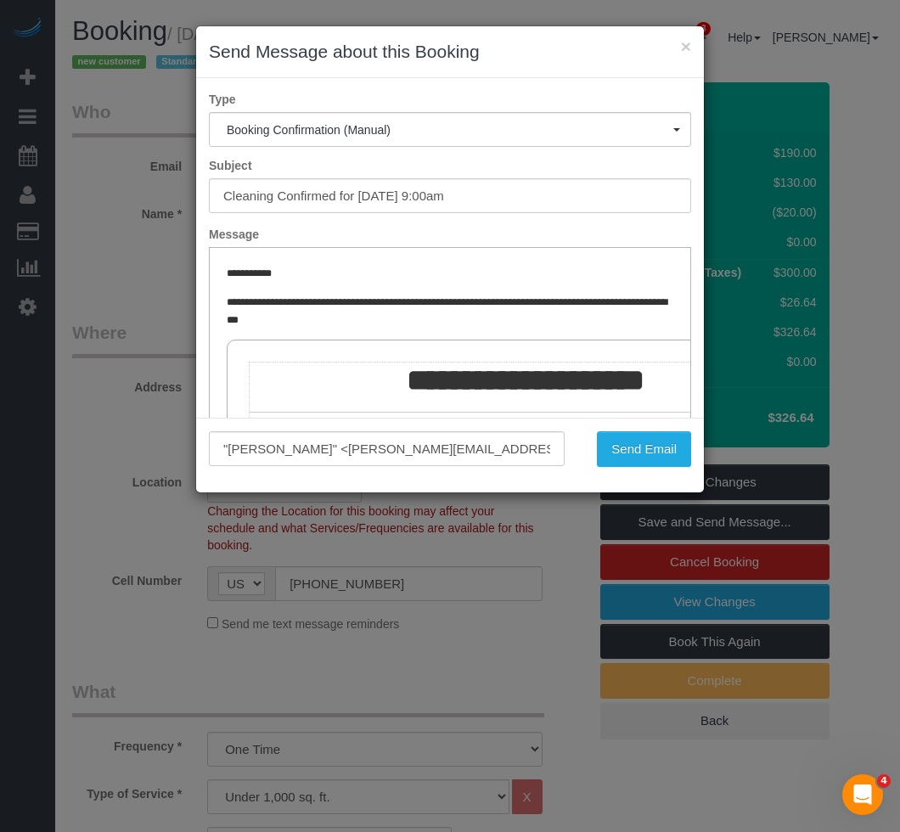
click at [643, 427] on div ""Brianna Kovit" <briannakovit@gmail.com> Send Email" at bounding box center [450, 455] width 508 height 75
click at [643, 445] on button "Send Email" at bounding box center [644, 449] width 94 height 36
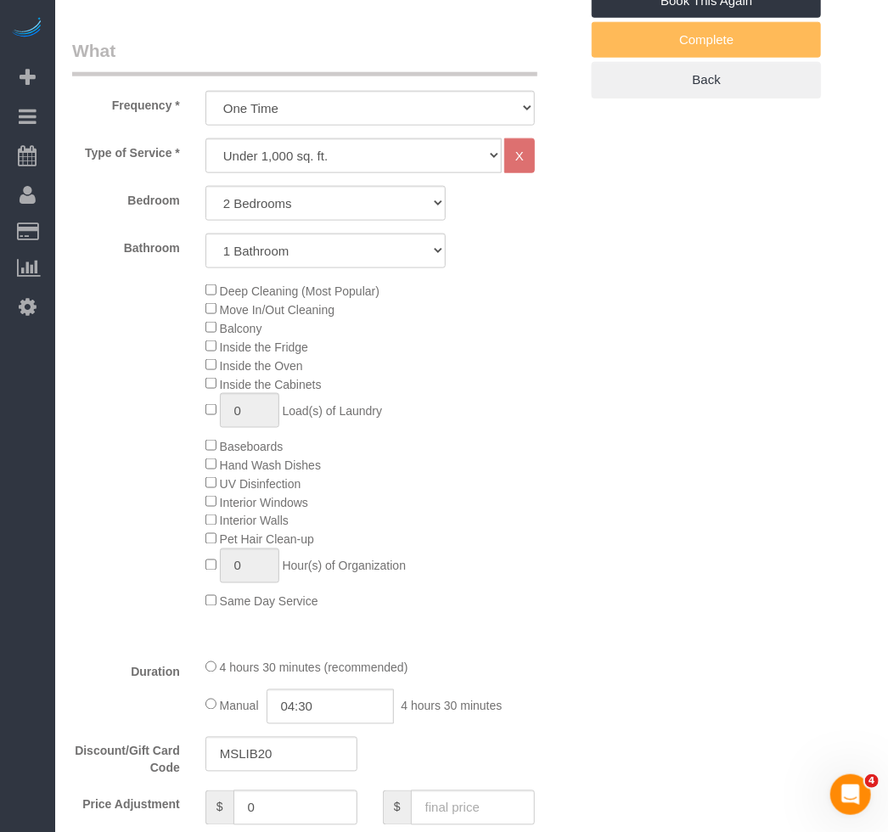
scroll to position [772, 0]
